Goal: Information Seeking & Learning: Check status

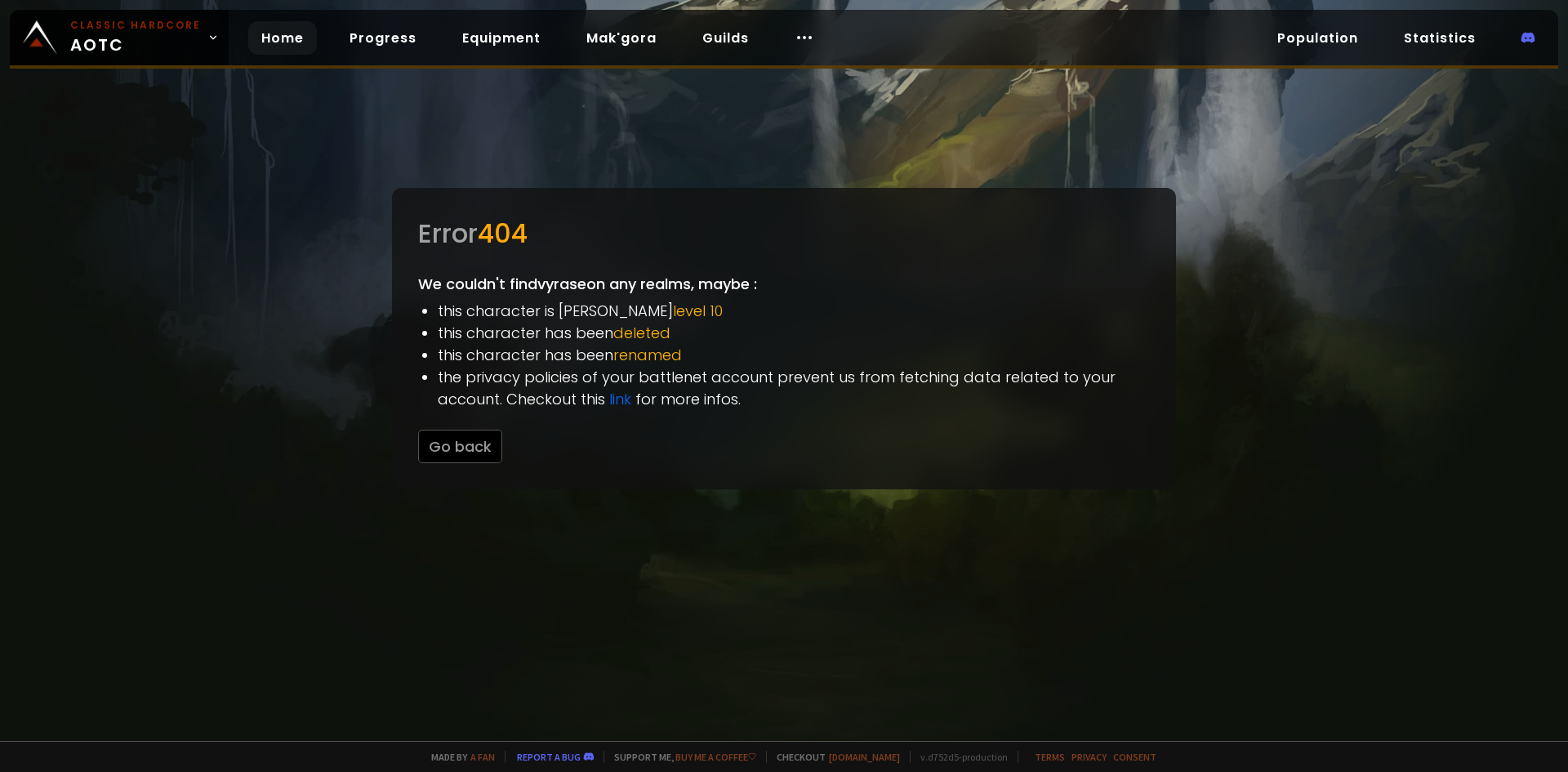
click at [263, 50] on link "Home" at bounding box center [282, 38] width 68 height 34
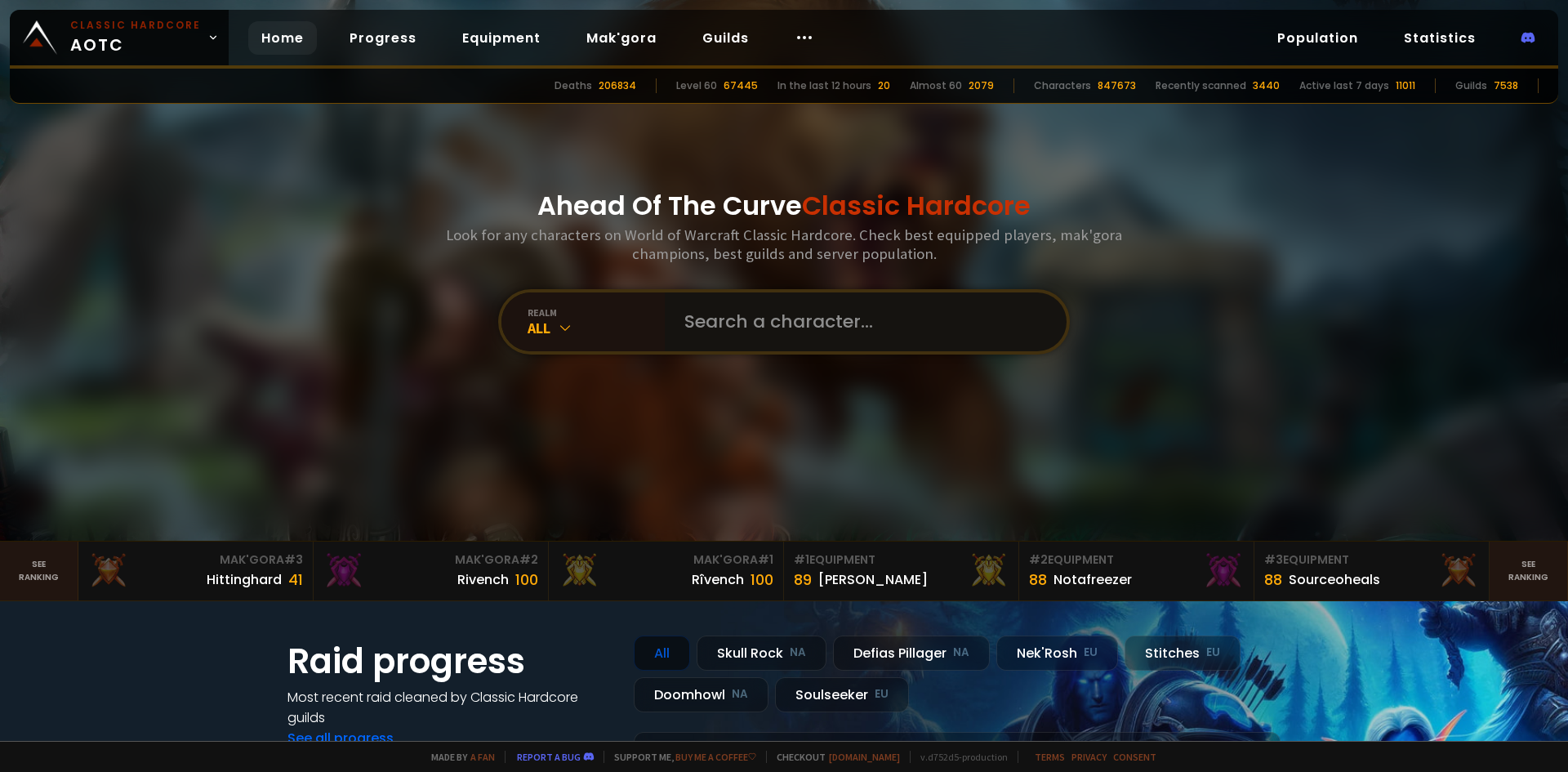
click at [765, 335] on input "text" at bounding box center [861, 321] width 373 height 59
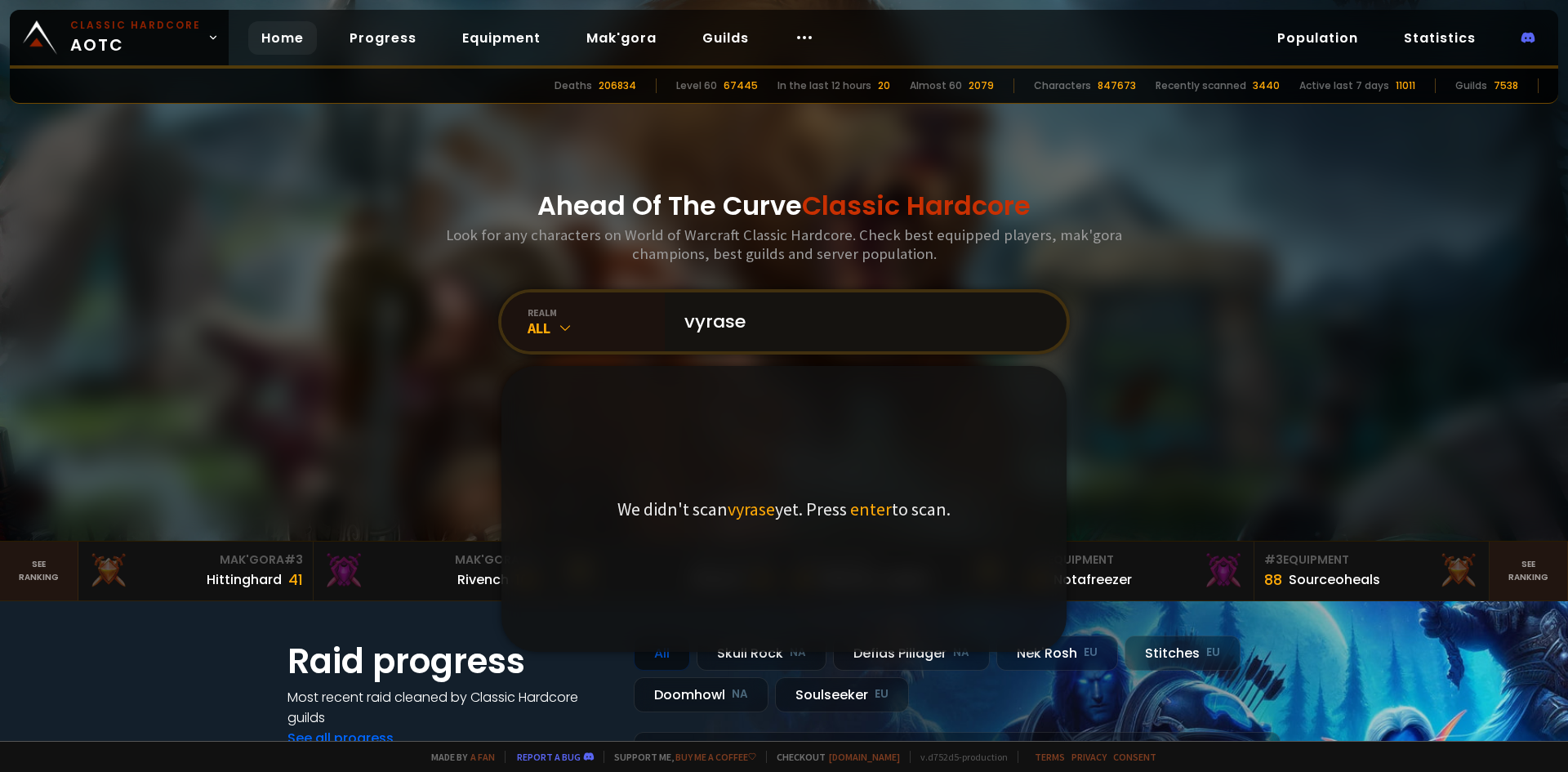
type input "vyrase"
click at [873, 514] on span "enter" at bounding box center [871, 509] width 41 height 23
click at [788, 308] on input "vyrase" at bounding box center [861, 321] width 373 height 59
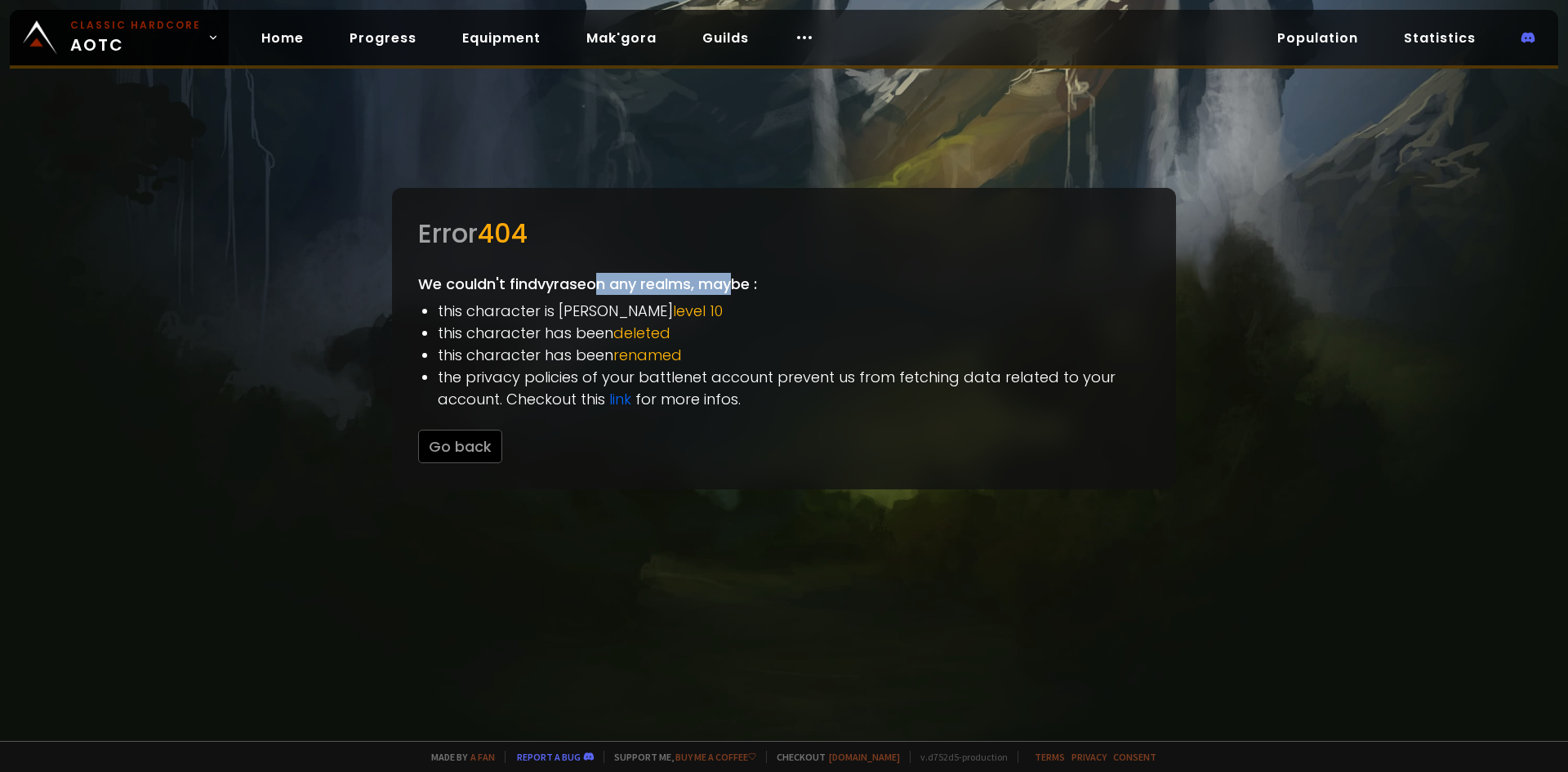
drag, startPoint x: 624, startPoint y: 284, endPoint x: 770, endPoint y: 280, distance: 146.1
click at [761, 280] on div "Error 404 We couldn't find vyrase on any realms, maybe : this character is bell…" at bounding box center [784, 338] width 784 height 301
click at [770, 280] on div "Error 404 We couldn't find vyrase on any realms, maybe : this character is bell…" at bounding box center [784, 338] width 784 height 301
drag, startPoint x: 770, startPoint y: 285, endPoint x: 576, endPoint y: 287, distance: 194.0
click at [597, 287] on div "Error 404 We couldn't find vyrase on any realms, maybe : this character is bell…" at bounding box center [784, 338] width 784 height 301
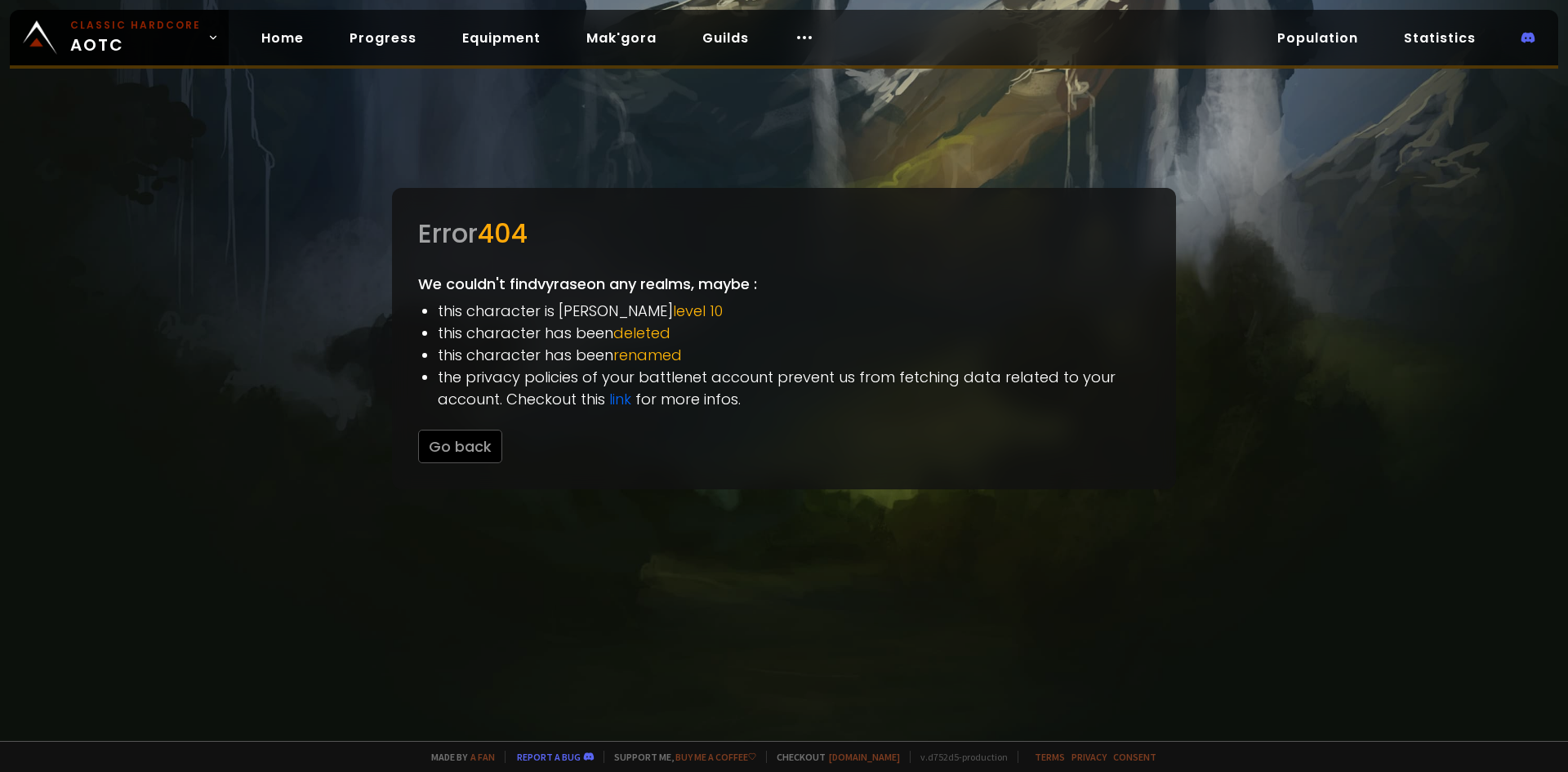
click at [571, 287] on div "Error 404 We couldn't find vyrase on any realms, maybe : this character is bell…" at bounding box center [784, 338] width 784 height 301
drag, startPoint x: 452, startPoint y: 334, endPoint x: 693, endPoint y: 342, distance: 241.1
click at [688, 342] on li "this character has been deleted" at bounding box center [793, 332] width 712 height 22
click at [693, 342] on li "this character has been deleted" at bounding box center [793, 332] width 712 height 22
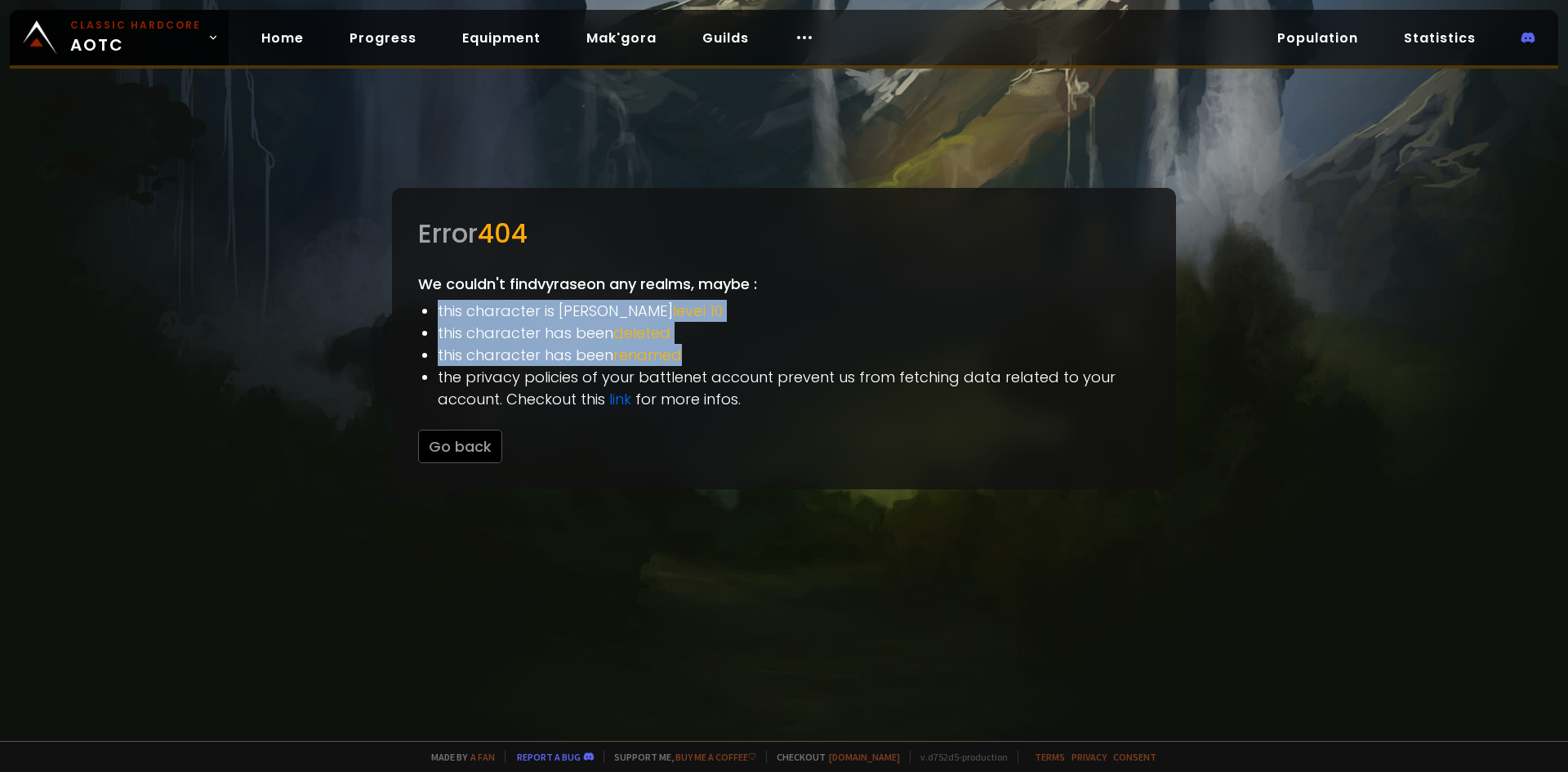
drag, startPoint x: 694, startPoint y: 357, endPoint x: 421, endPoint y: 301, distance: 278.7
click at [421, 301] on div "Error 404 We couldn't find vyrase on any realms, maybe : this character is bell…" at bounding box center [784, 338] width 784 height 301
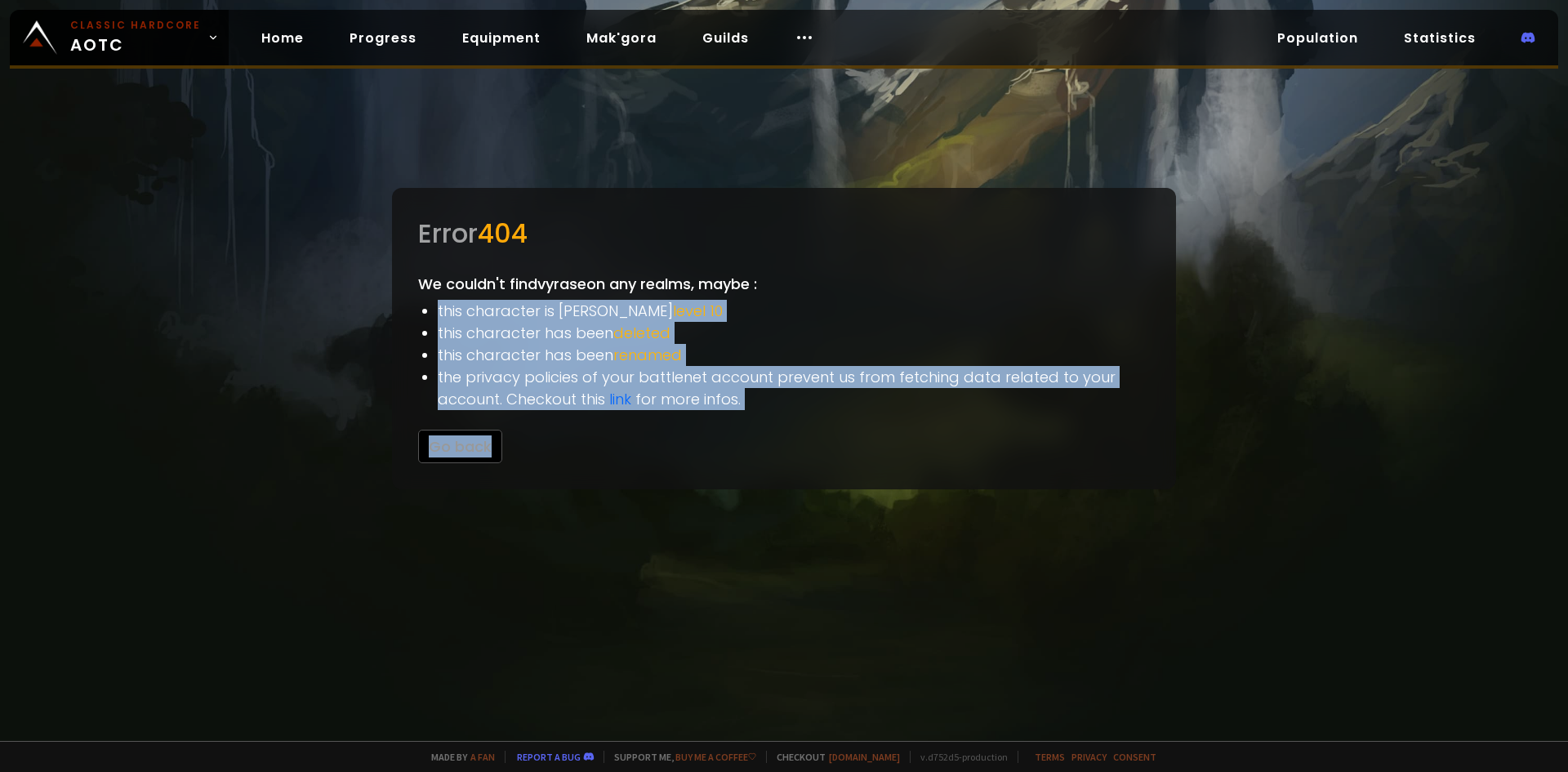
drag, startPoint x: 652, startPoint y: 346, endPoint x: 873, endPoint y: 412, distance: 230.6
click at [873, 412] on div "Error 404 We couldn't find vyrase on any realms, maybe : this character is bell…" at bounding box center [784, 338] width 784 height 301
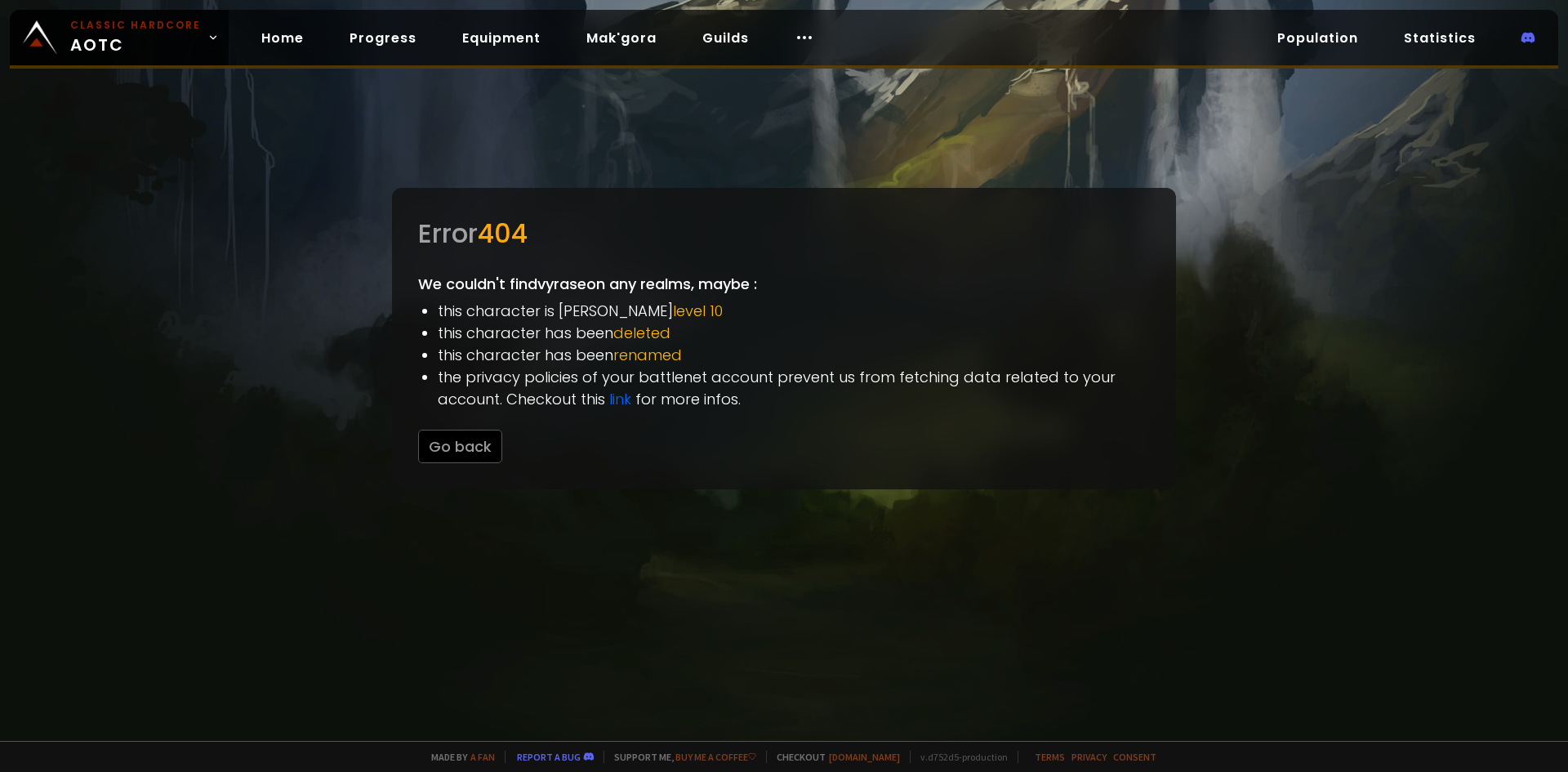
click at [873, 412] on div "Error 404 We couldn't find vyrase on any realms, maybe : this character is bell…" at bounding box center [784, 338] width 784 height 301
click at [614, 403] on link "link" at bounding box center [620, 398] width 22 height 21
